Goal: Find specific page/section: Find specific page/section

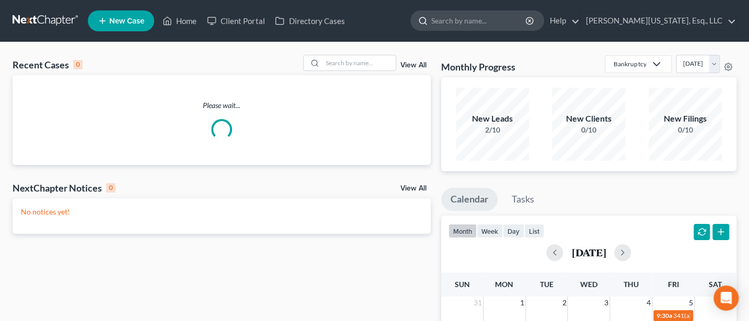
click at [485, 21] on input "search" at bounding box center [479, 20] width 96 height 19
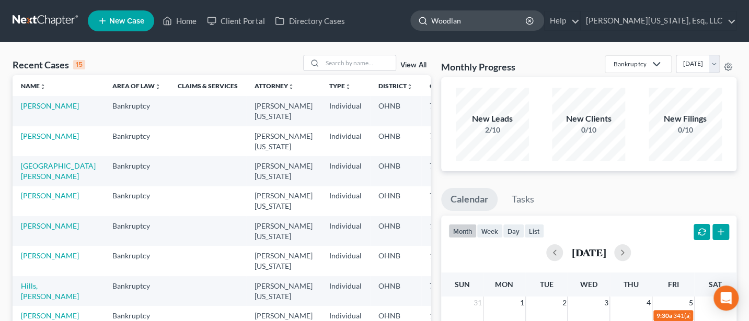
type input "Woodland"
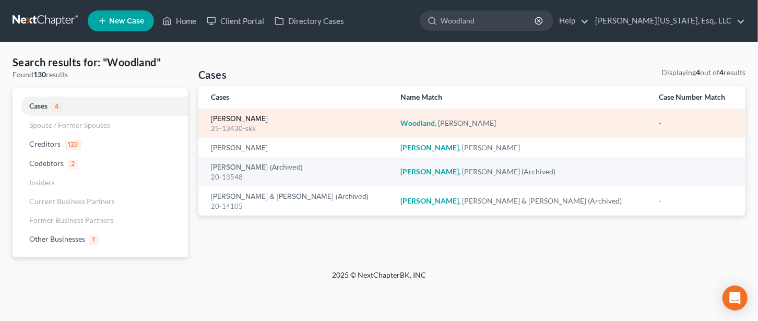
click at [241, 119] on link "[PERSON_NAME]" at bounding box center [239, 118] width 57 height 7
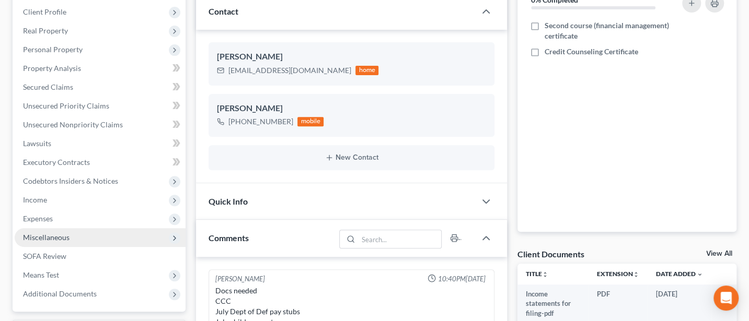
scroll to position [139, 0]
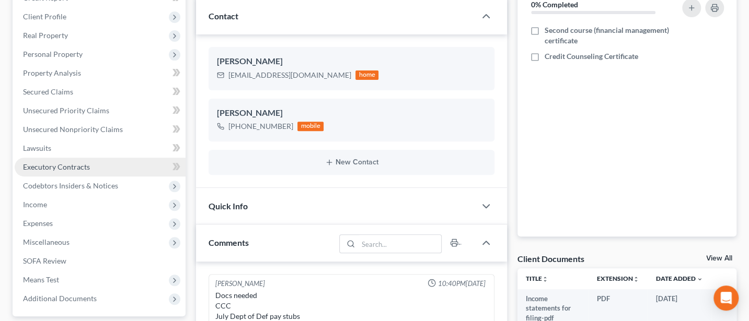
click at [40, 160] on link "Executory Contracts" at bounding box center [100, 167] width 171 height 19
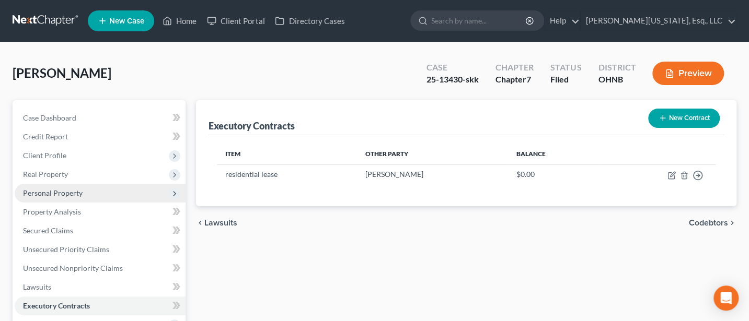
click at [37, 186] on span "Personal Property" at bounding box center [100, 193] width 171 height 19
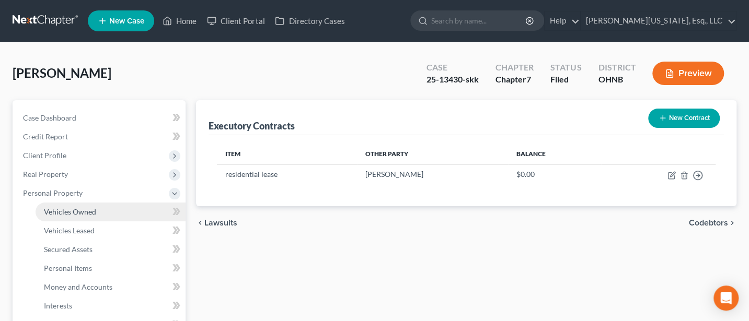
click at [65, 205] on link "Vehicles Owned" at bounding box center [111, 212] width 150 height 19
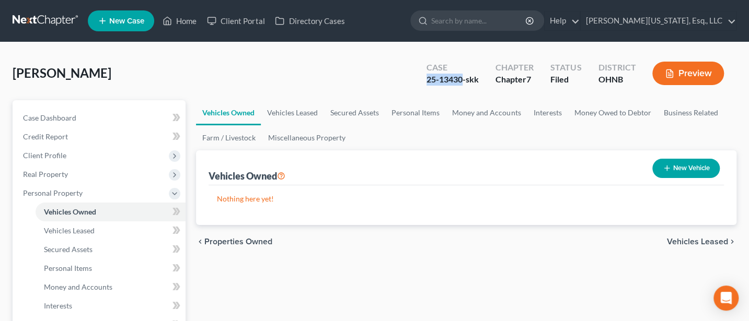
drag, startPoint x: 428, startPoint y: 76, endPoint x: 463, endPoint y: 79, distance: 35.7
click at [463, 79] on div "25-13430-skk" at bounding box center [452, 80] width 52 height 12
copy div "25-13430"
click at [484, 19] on input "search" at bounding box center [479, 20] width 96 height 19
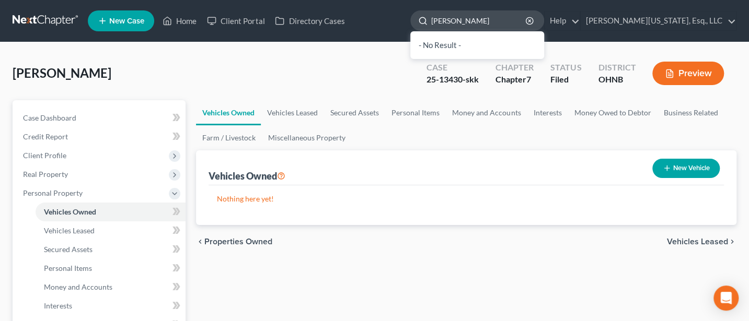
type input "[PERSON_NAME]"
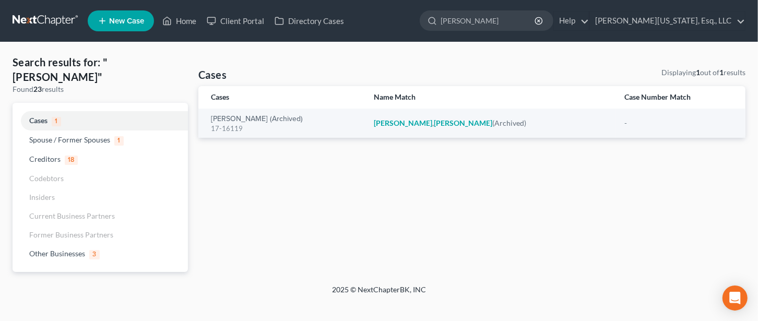
drag, startPoint x: 536, startPoint y: 18, endPoint x: 441, endPoint y: 14, distance: 95.2
click at [441, 14] on ul "New Case Home Client Portal Directory Cases [PERSON_NAME] - No Result - Other B…" at bounding box center [417, 20] width 658 height 27
type input "[PERSON_NAME]"
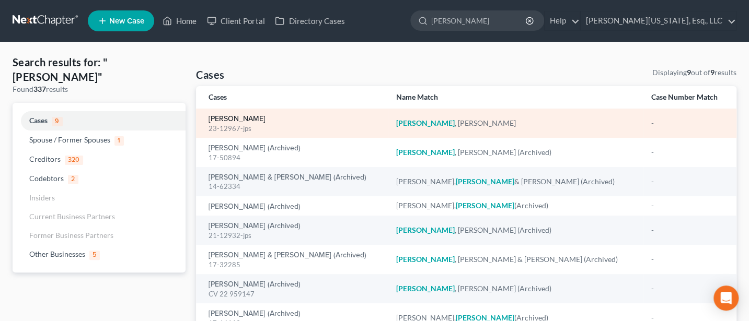
click at [230, 119] on link "[PERSON_NAME]" at bounding box center [236, 118] width 57 height 7
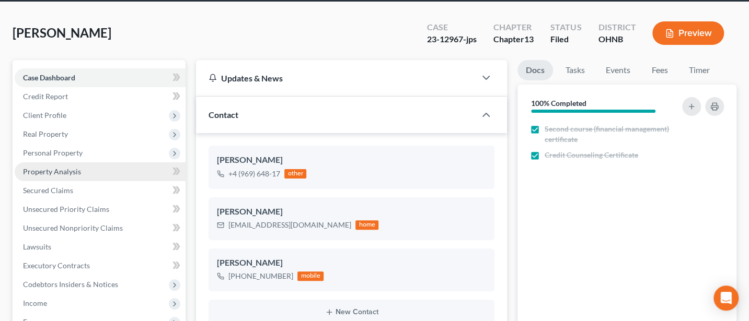
scroll to position [278, 0]
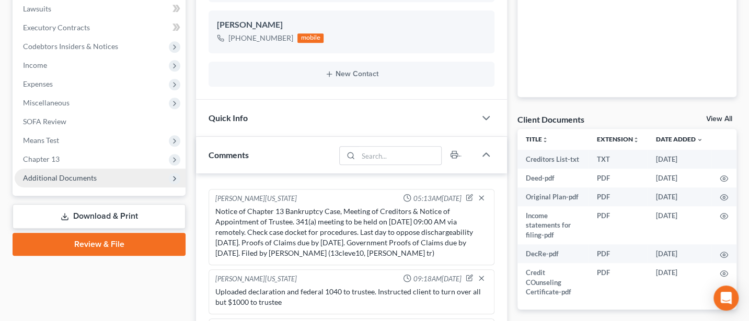
click at [71, 177] on span "Additional Documents" at bounding box center [60, 177] width 74 height 9
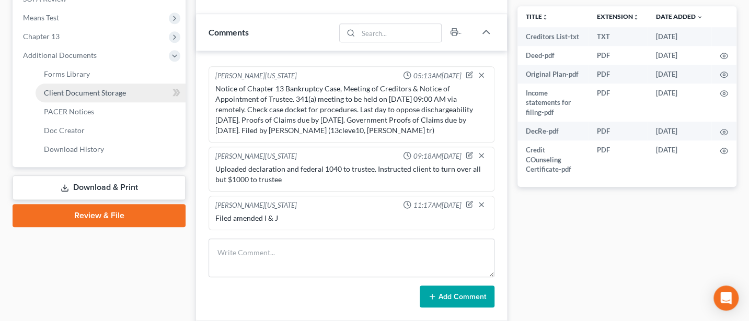
scroll to position [418, 0]
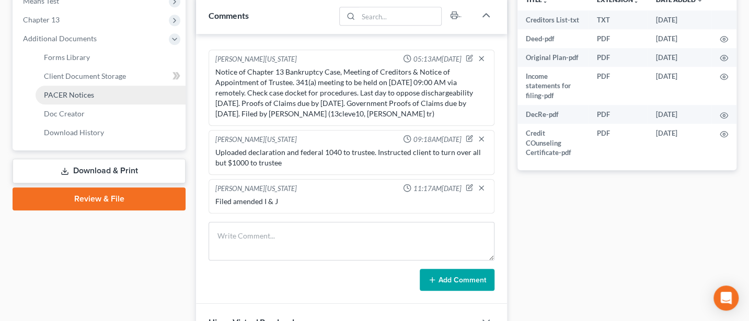
click at [64, 91] on span "PACER Notices" at bounding box center [69, 94] width 50 height 9
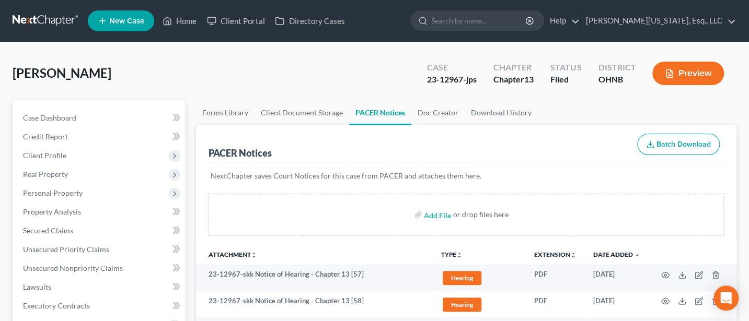
scroll to position [139, 0]
